Goal: Book appointment/travel/reservation

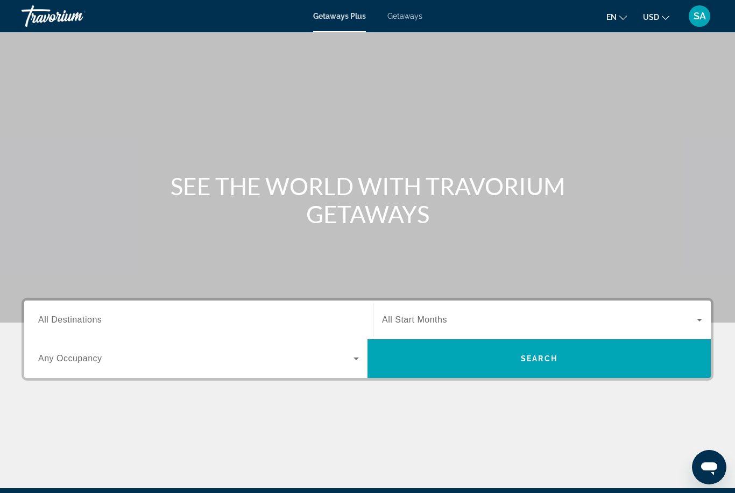
click at [55, 320] on span "All Destinations" at bounding box center [69, 319] width 63 height 9
click at [55, 320] on input "Destination All Destinations" at bounding box center [198, 320] width 321 height 13
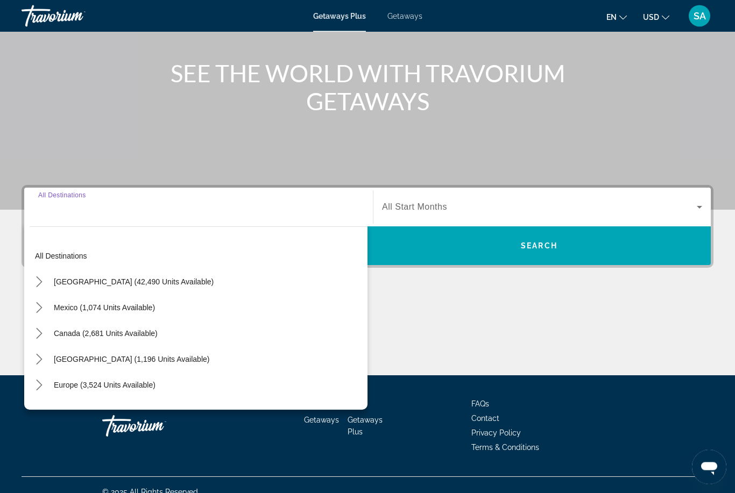
scroll to position [127, 0]
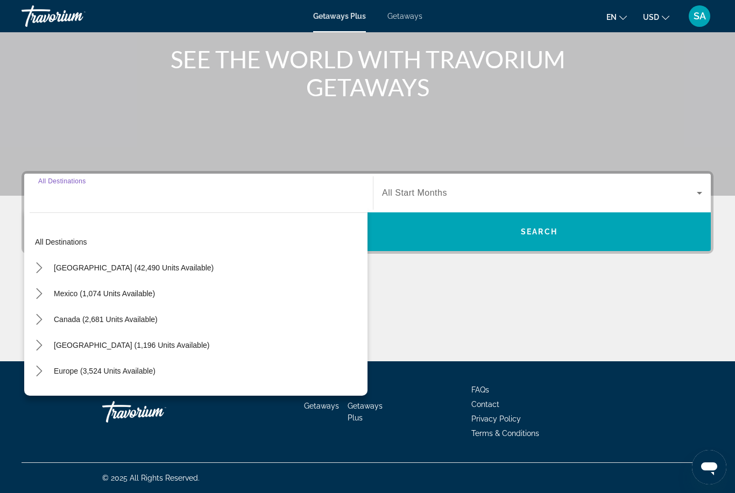
click at [41, 266] on icon "Toggle United States (42,490 units available) submenu" at bounding box center [39, 267] width 11 height 11
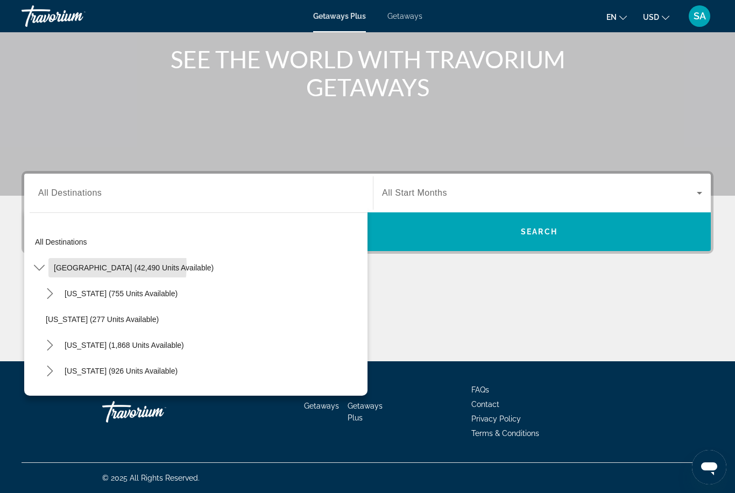
click at [94, 266] on span "[GEOGRAPHIC_DATA] (42,490 units available)" at bounding box center [134, 268] width 160 height 9
type input "**********"
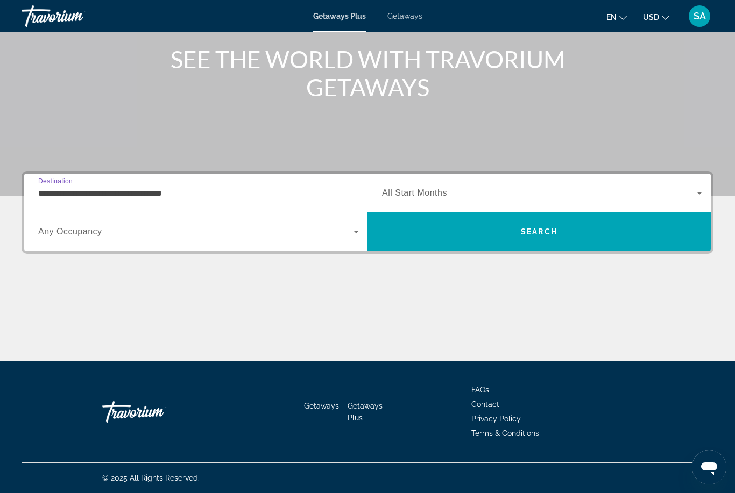
click at [529, 231] on span "Search" at bounding box center [539, 232] width 37 height 9
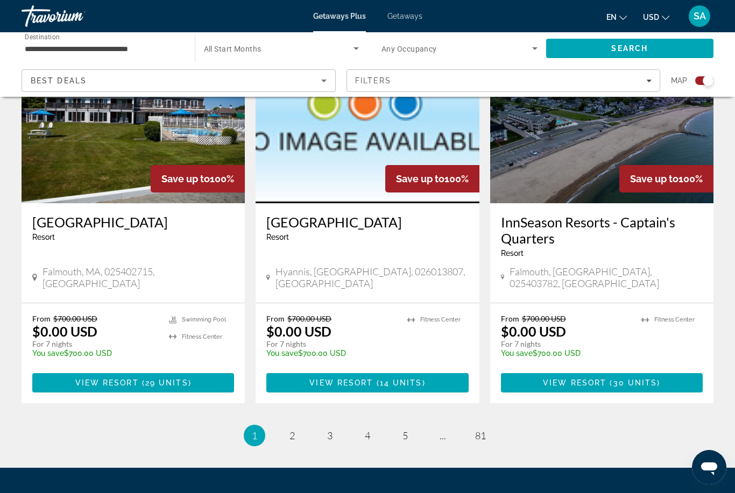
scroll to position [1597, 0]
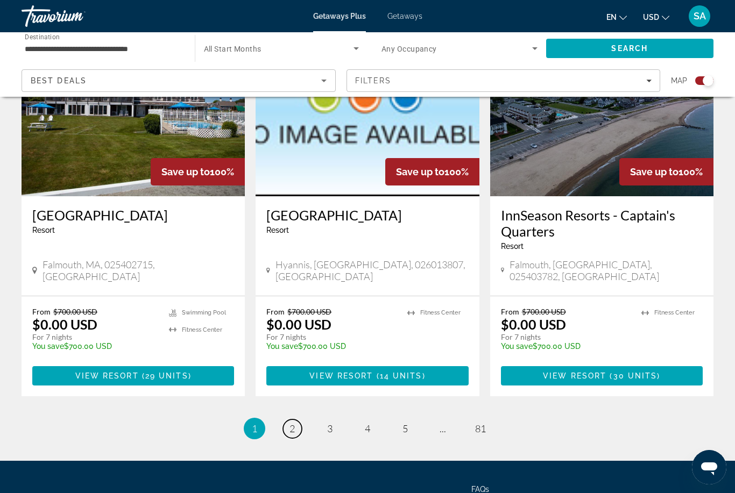
click at [295, 420] on link "page 2" at bounding box center [292, 429] width 19 height 19
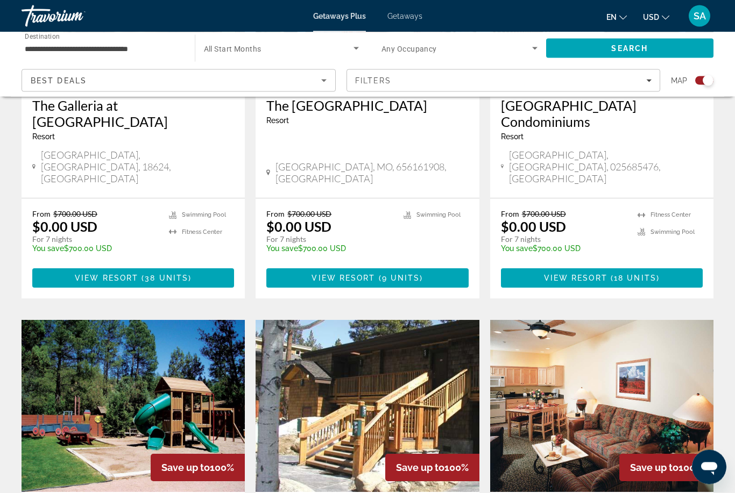
scroll to position [915, 0]
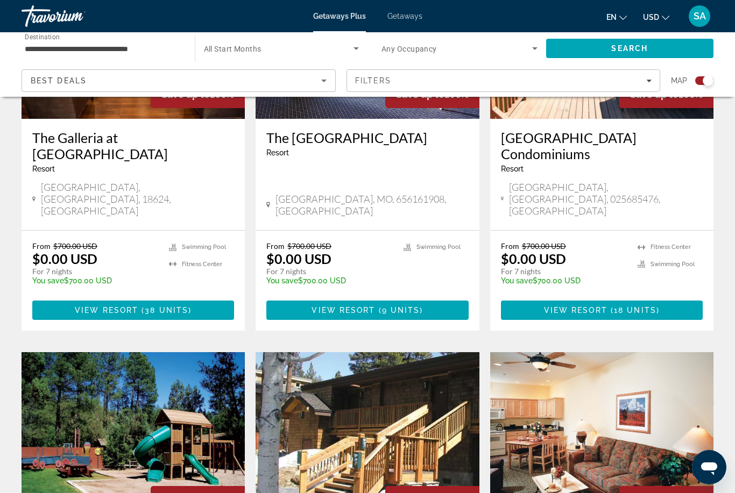
click at [162, 44] on input "**********" at bounding box center [103, 48] width 156 height 13
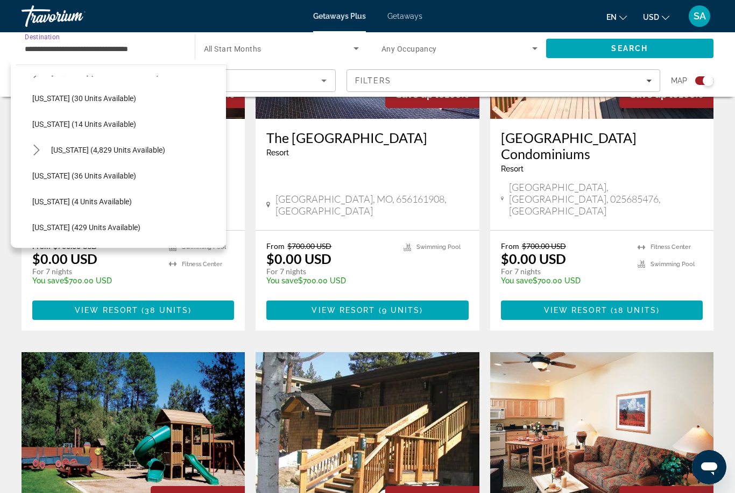
scroll to position [164, 0]
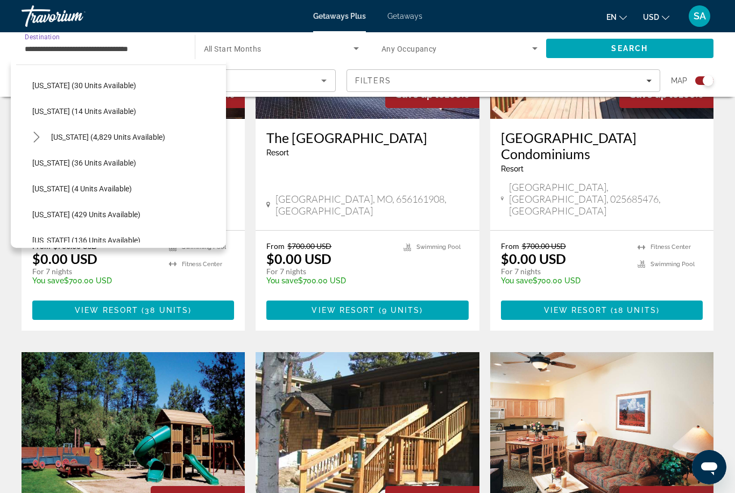
click at [40, 137] on icon "Toggle Florida (4,829 units available) submenu" at bounding box center [36, 137] width 11 height 11
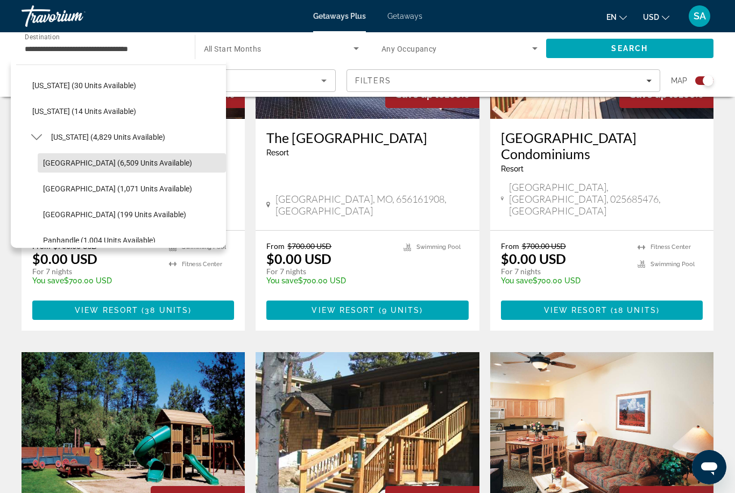
click at [155, 163] on span "[GEOGRAPHIC_DATA] (6,509 units available)" at bounding box center [117, 163] width 149 height 9
type input "**********"
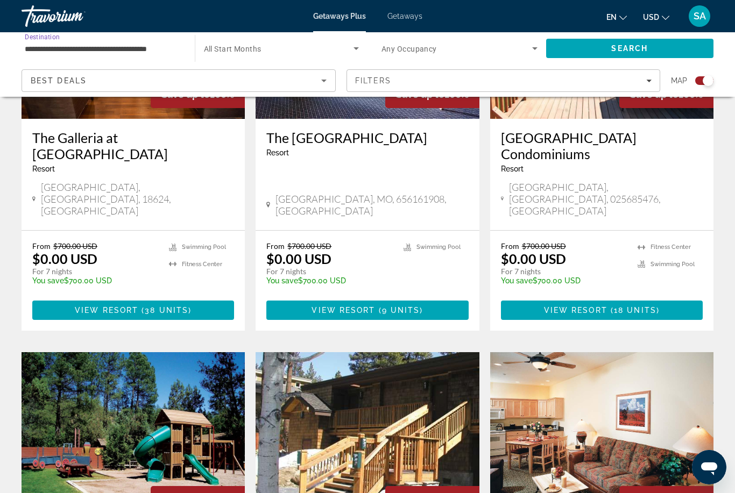
click at [655, 44] on span "Search" at bounding box center [630, 49] width 168 height 26
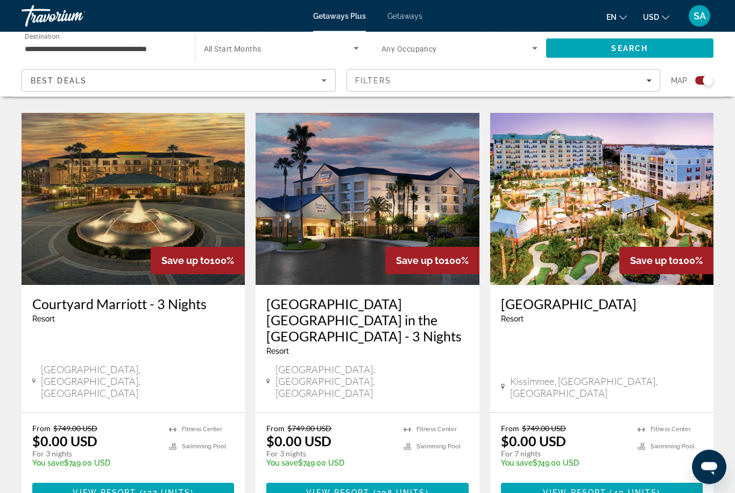
scroll to position [777, 0]
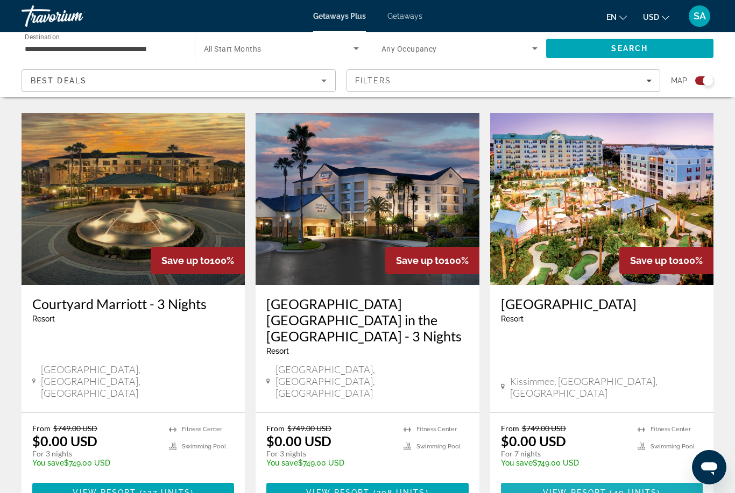
click at [610, 488] on span "( 40 units )" at bounding box center [633, 492] width 54 height 9
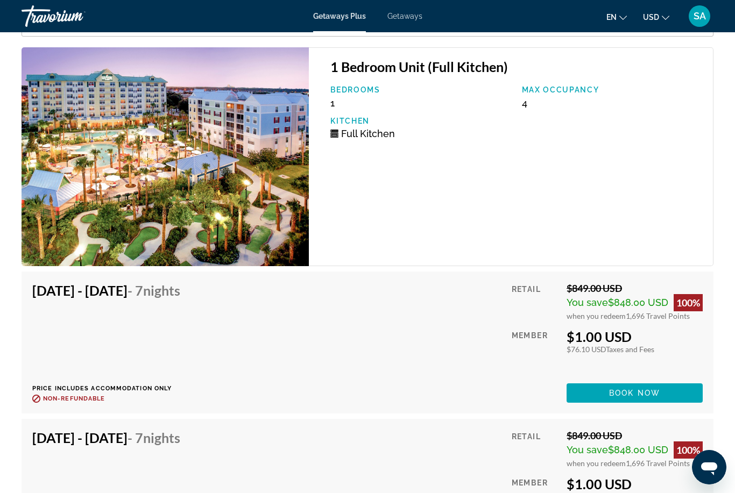
scroll to position [2026, 0]
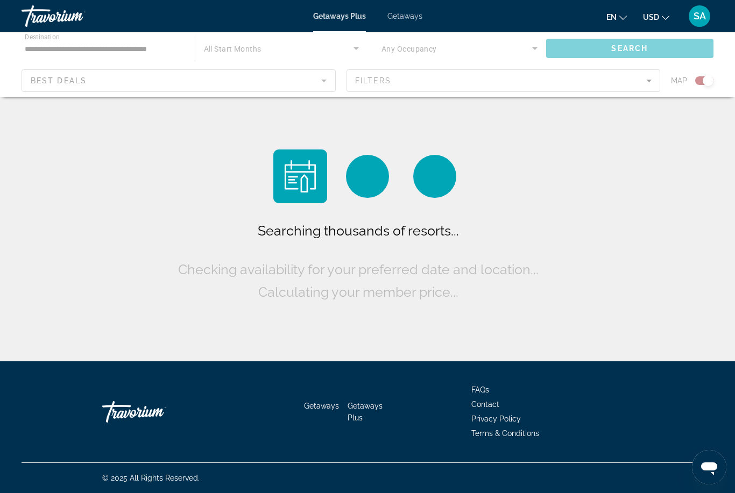
scroll to position [34, 0]
